Goal: Task Accomplishment & Management: Use online tool/utility

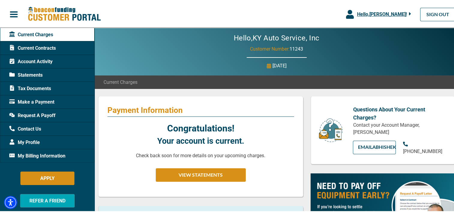
click at [26, 57] on div "Account Activity" at bounding box center [47, 61] width 95 height 14
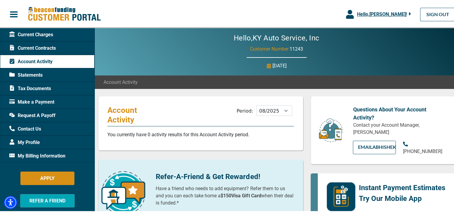
click at [31, 42] on div "Current Contracts" at bounding box center [47, 48] width 95 height 14
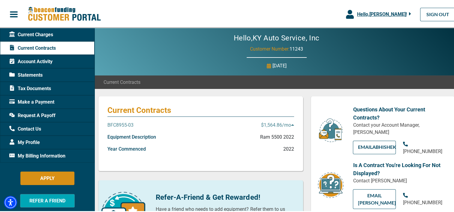
click at [273, 125] on p "$1,564.86 /mo" at bounding box center [277, 124] width 33 height 7
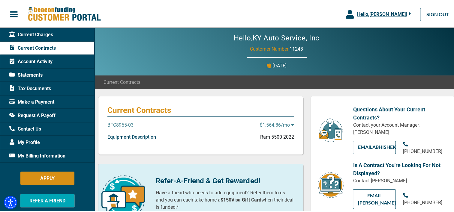
click at [273, 125] on p "$1,564.86 /mo" at bounding box center [277, 124] width 34 height 7
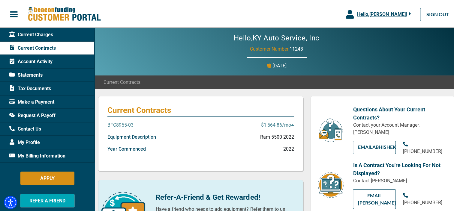
click at [127, 124] on p "BFC8955-03" at bounding box center [120, 124] width 26 height 7
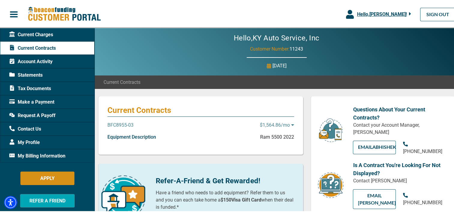
click at [133, 138] on p "Equipment Description" at bounding box center [131, 136] width 49 height 7
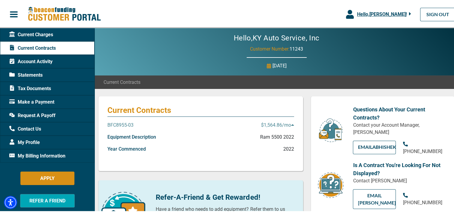
click at [116, 125] on p "BFC8955-03" at bounding box center [120, 124] width 26 height 7
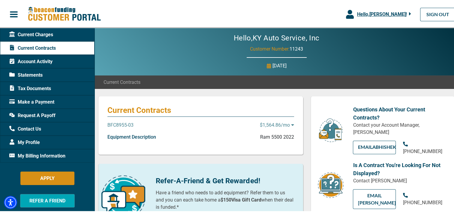
click at [116, 125] on p "BFC8955-03" at bounding box center [120, 124] width 26 height 7
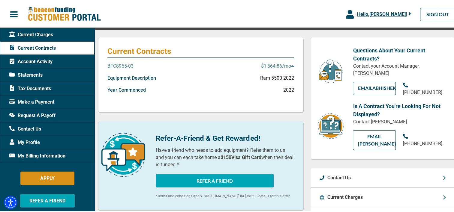
scroll to position [60, 0]
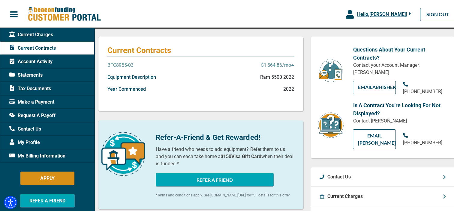
click at [40, 76] on span "Statements" at bounding box center [25, 74] width 33 height 7
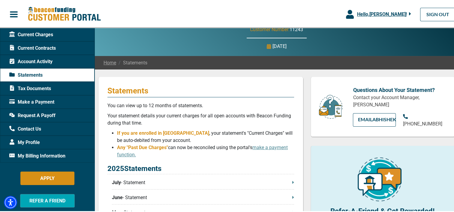
scroll to position [30, 0]
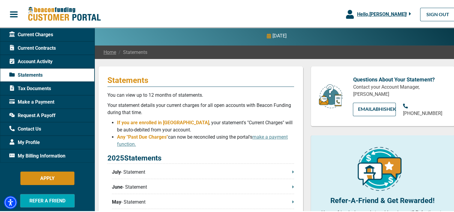
click at [147, 173] on p "July - Statement" at bounding box center [203, 171] width 182 height 7
click at [28, 46] on span "Current Contracts" at bounding box center [32, 47] width 47 height 7
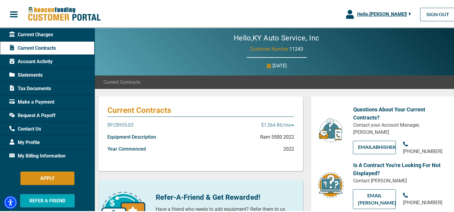
click at [45, 112] on span "Request A Payoff" at bounding box center [32, 114] width 46 height 7
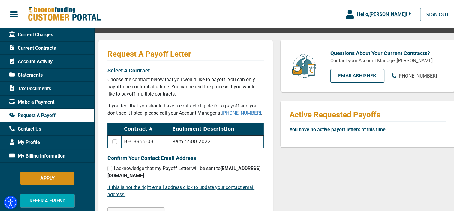
scroll to position [60, 0]
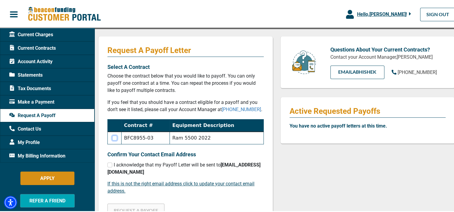
click at [116, 137] on input "checkbox" at bounding box center [114, 137] width 5 height 5
checkbox input "true"
click at [110, 164] on input "checkbox" at bounding box center [109, 164] width 5 height 5
checkbox input "true"
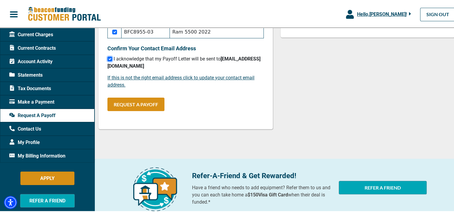
scroll to position [180, 0]
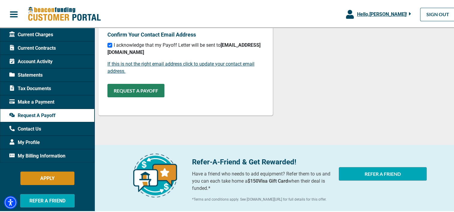
click at [144, 94] on button "REQUEST A PAYOFF" at bounding box center [135, 90] width 57 height 14
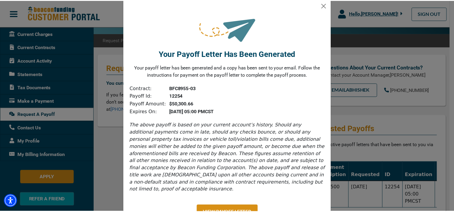
scroll to position [0, 0]
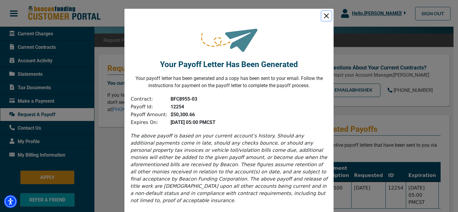
click at [325, 15] on button "Close" at bounding box center [327, 16] width 10 height 10
